Goal: Task Accomplishment & Management: Use online tool/utility

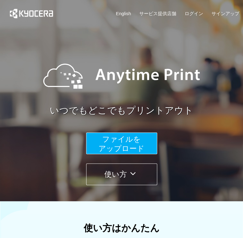
click at [99, 153] on span "ファイルを ​​アップロード" at bounding box center [122, 144] width 46 height 18
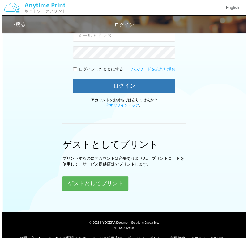
scroll to position [124, 0]
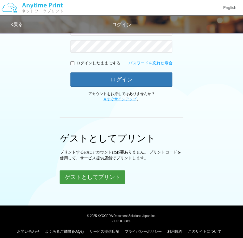
click at [109, 179] on button "ゲストとしてプリント" at bounding box center [93, 177] width 66 height 14
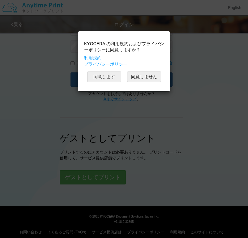
click at [110, 77] on button "同意します" at bounding box center [104, 76] width 34 height 11
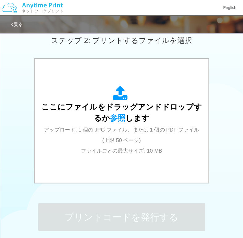
scroll to position [177, 0]
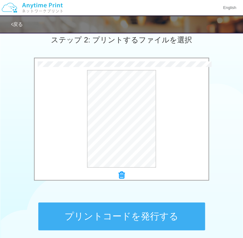
click at [147, 209] on button "プリントコードを発行する" at bounding box center [121, 216] width 167 height 28
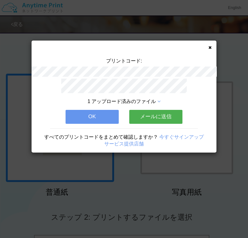
click at [101, 112] on button "OK" at bounding box center [92, 117] width 53 height 14
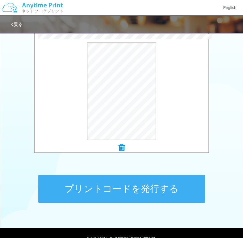
scroll to position [242, 0]
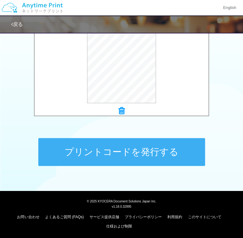
click at [122, 151] on button "プリントコードを発行する" at bounding box center [121, 152] width 167 height 28
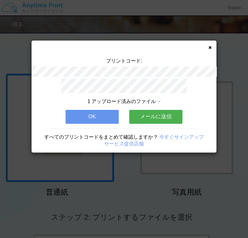
click at [105, 110] on button "OK" at bounding box center [92, 117] width 53 height 14
